Goal: Information Seeking & Learning: Understand process/instructions

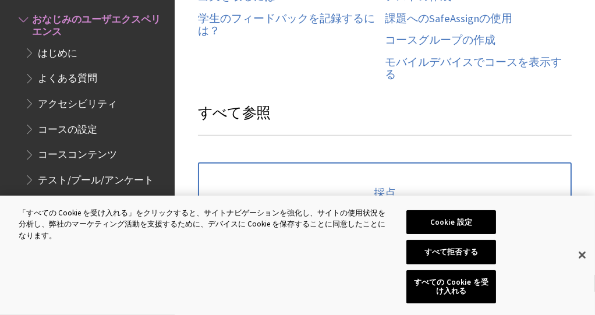
scroll to position [670, 0]
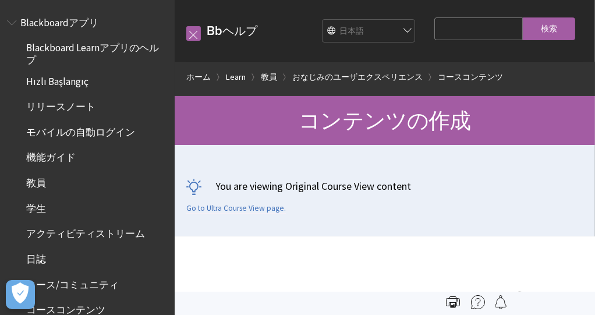
scroll to position [1475, 0]
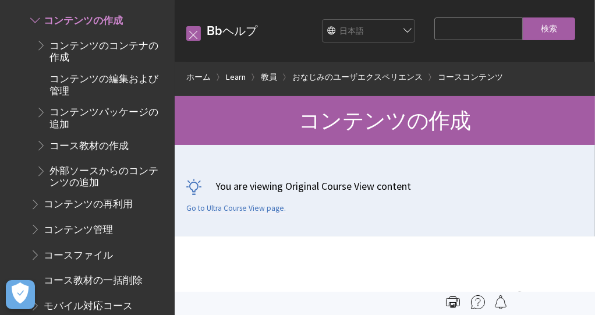
click at [376, 134] on span "コンテンツの作成" at bounding box center [385, 120] width 172 height 27
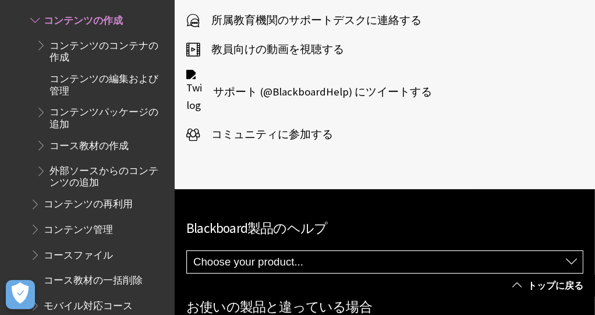
scroll to position [855, 0]
